Goal: Navigation & Orientation: Find specific page/section

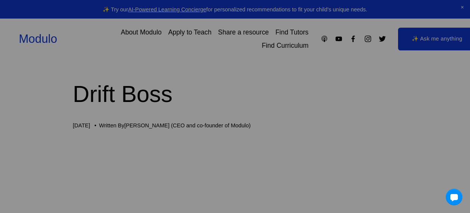
scroll to position [95, 0]
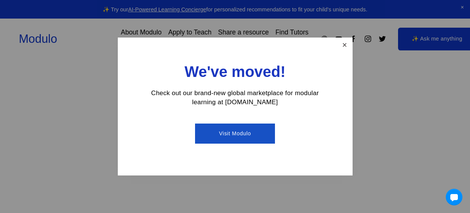
click at [344, 46] on link "Close" at bounding box center [344, 45] width 13 height 13
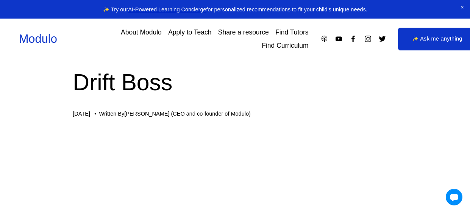
scroll to position [0, 0]
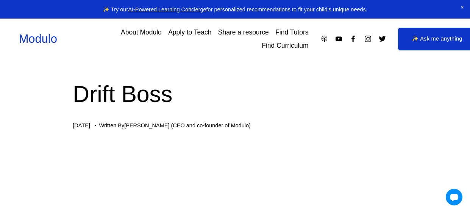
click at [182, 34] on link "Apply to Teach" at bounding box center [189, 32] width 43 height 13
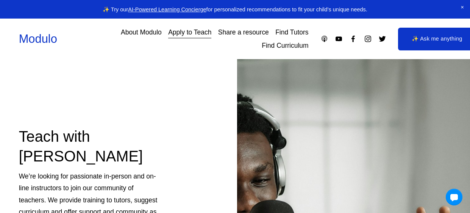
click at [135, 33] on link "About Modulo" at bounding box center [141, 32] width 41 height 13
